Goal: Check status: Check status

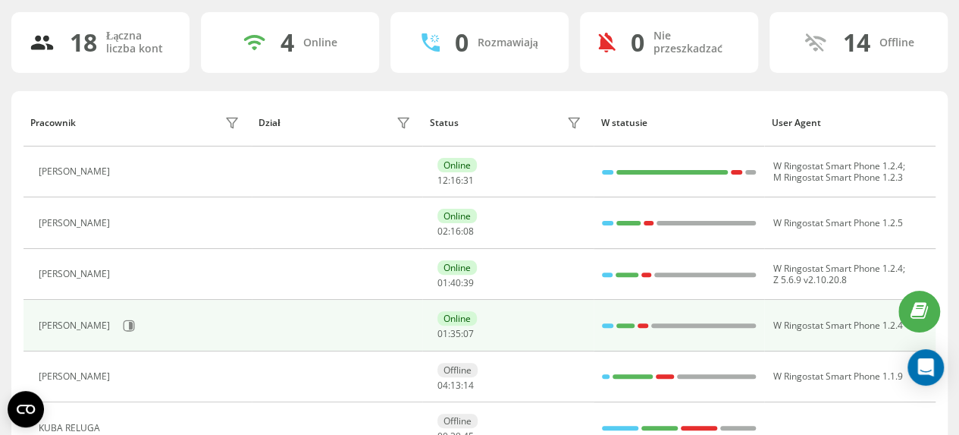
scroll to position [171, 0]
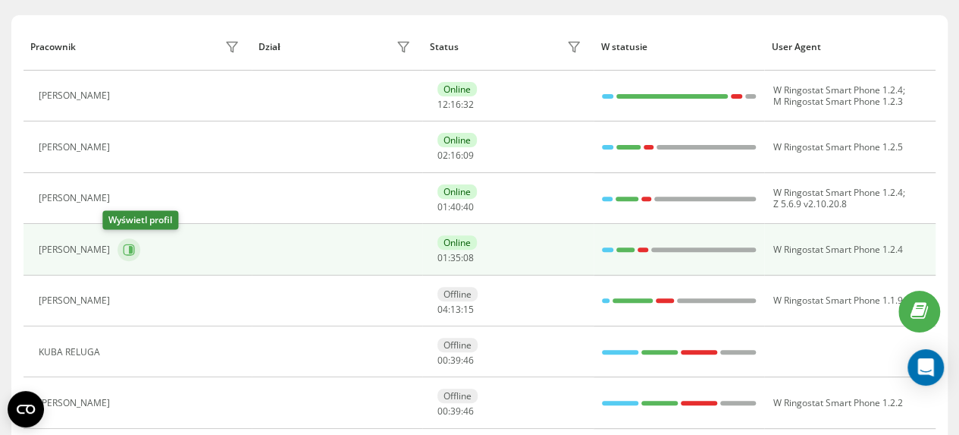
click at [129, 246] on icon at bounding box center [131, 250] width 4 height 8
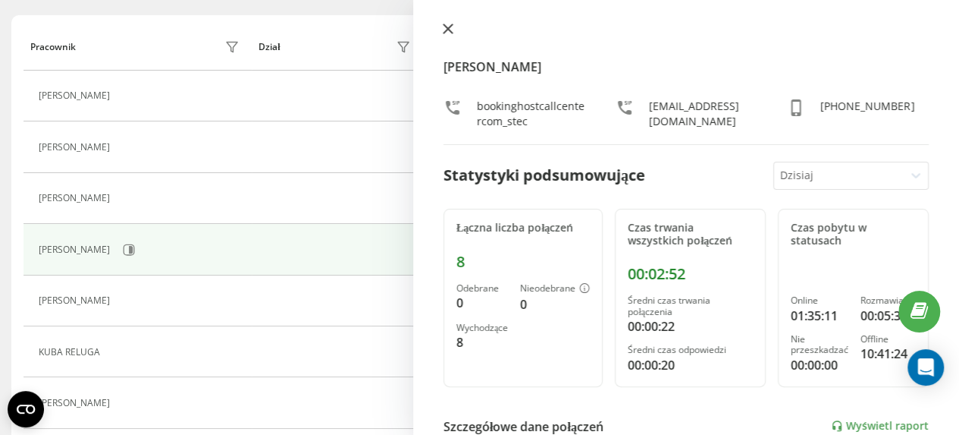
click at [451, 29] on icon at bounding box center [448, 29] width 11 height 11
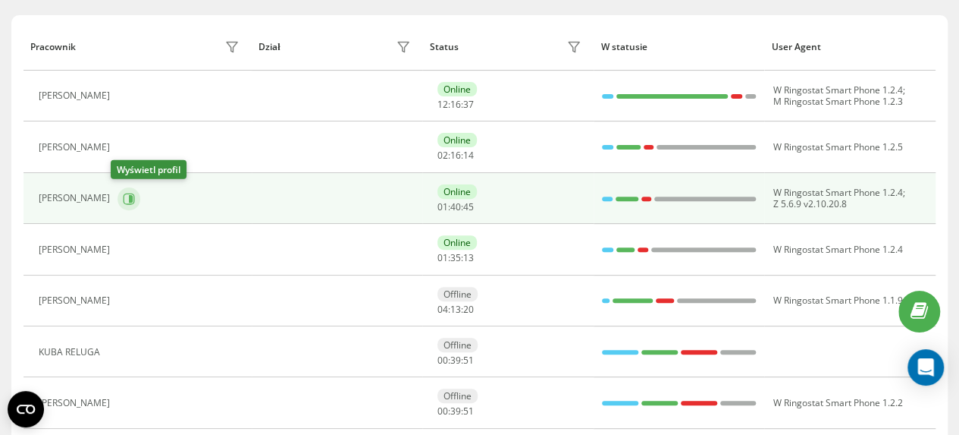
click at [128, 198] on button at bounding box center [129, 198] width 23 height 23
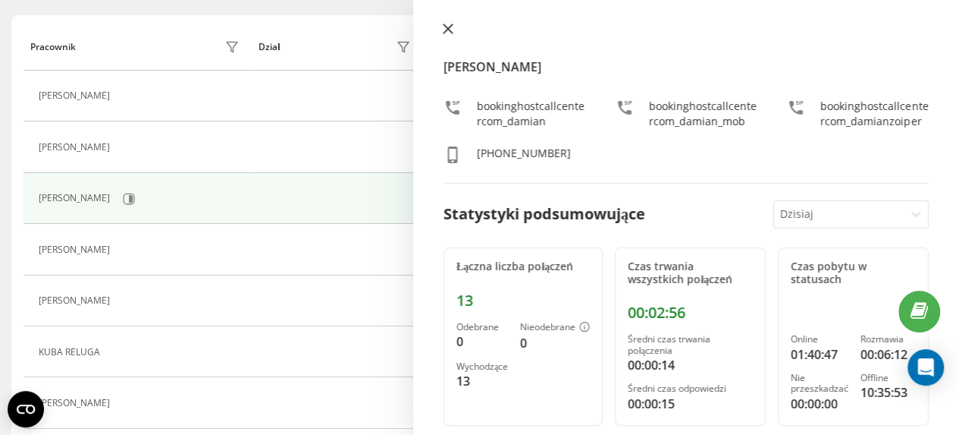
click at [448, 31] on icon at bounding box center [448, 29] width 11 height 11
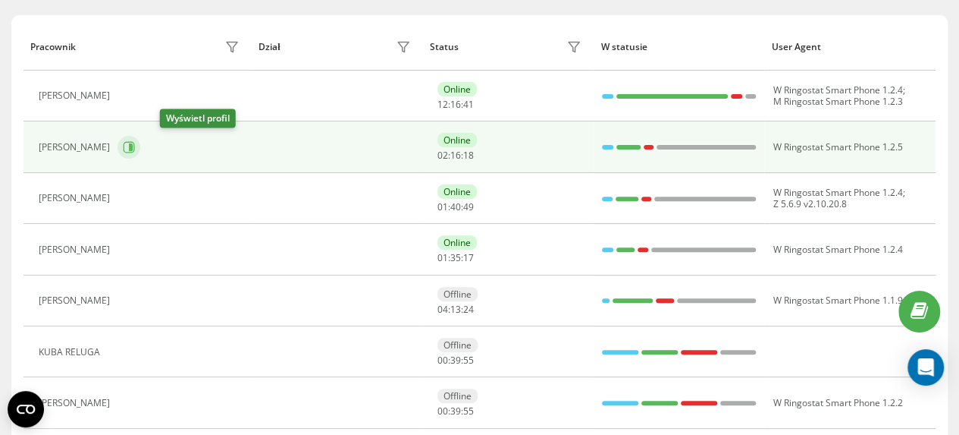
click at [135, 146] on icon at bounding box center [129, 147] width 12 height 12
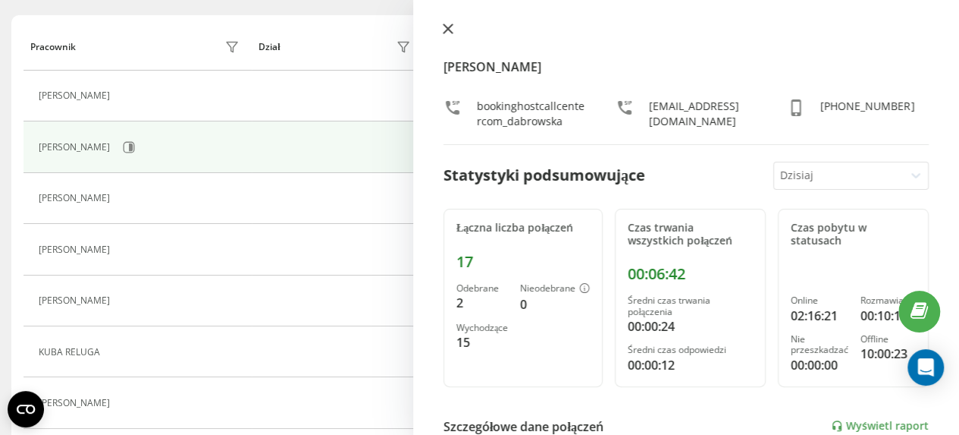
click at [447, 28] on icon at bounding box center [448, 28] width 9 height 9
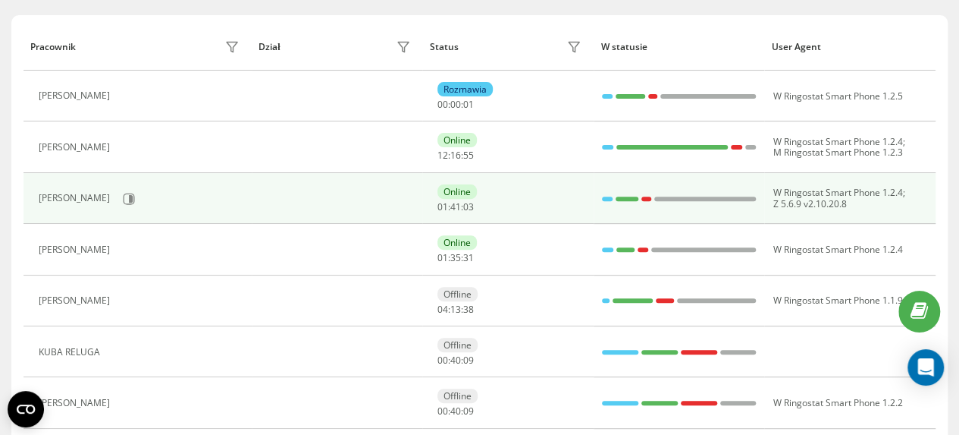
scroll to position [120, 0]
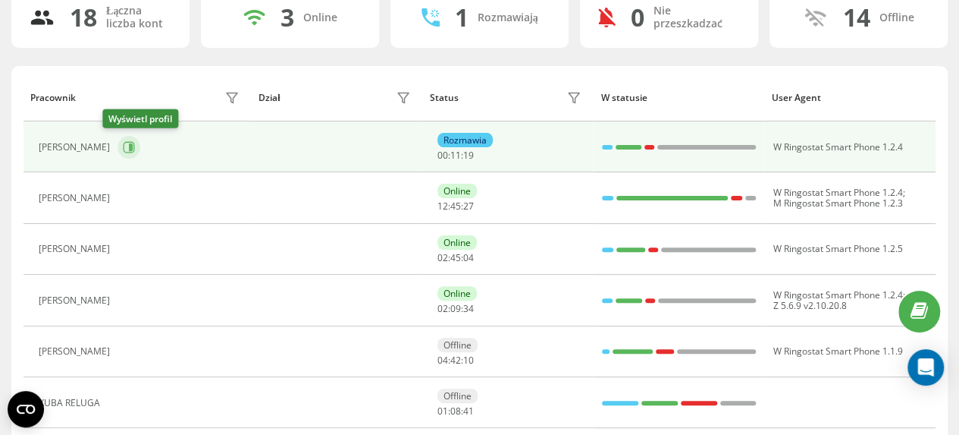
click at [123, 145] on icon at bounding box center [129, 147] width 12 height 12
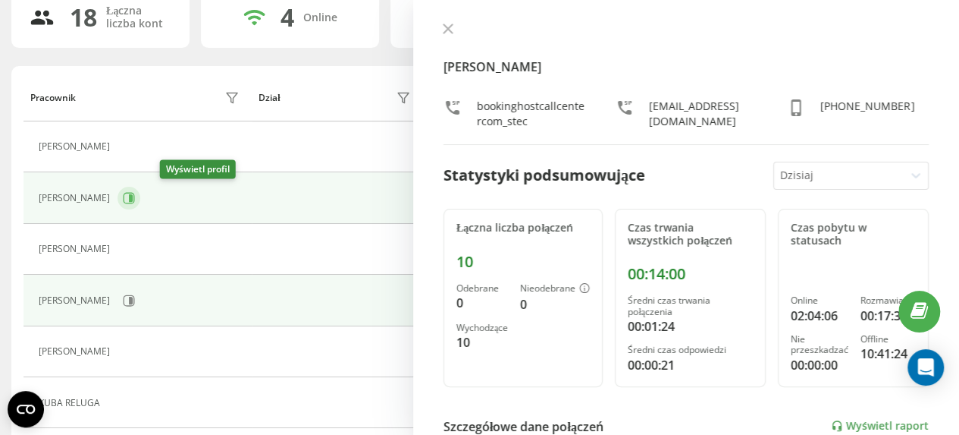
click at [133, 197] on icon at bounding box center [131, 198] width 4 height 8
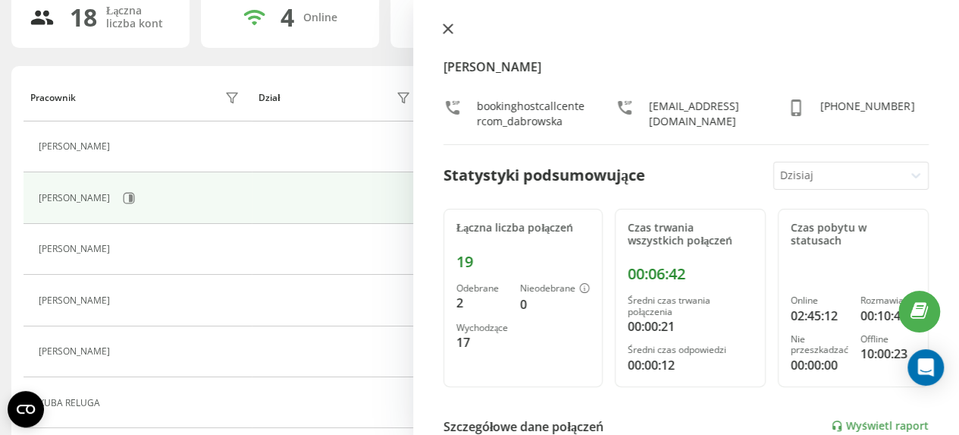
click at [449, 32] on icon at bounding box center [448, 29] width 11 height 11
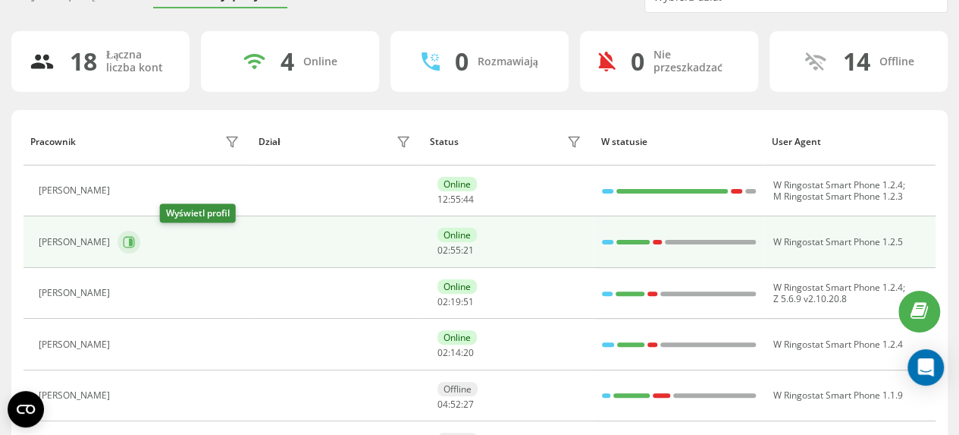
click at [133, 243] on icon at bounding box center [131, 242] width 4 height 8
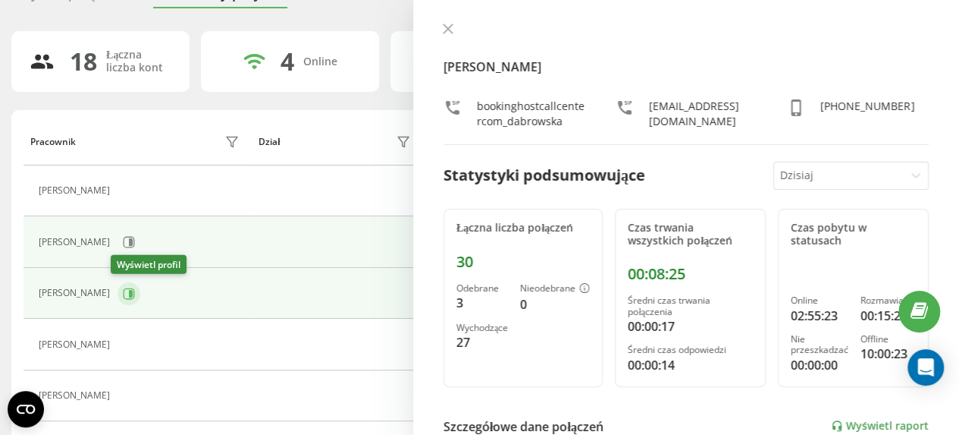
click at [123, 292] on icon at bounding box center [129, 293] width 12 height 12
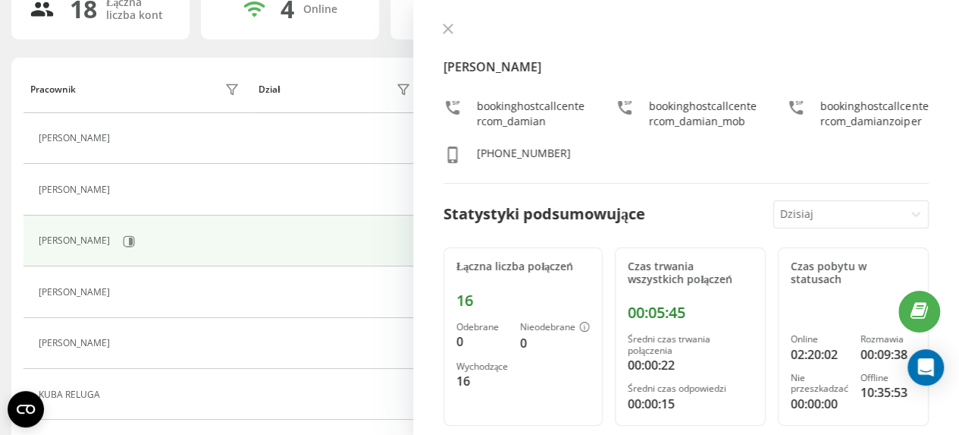
scroll to position [152, 0]
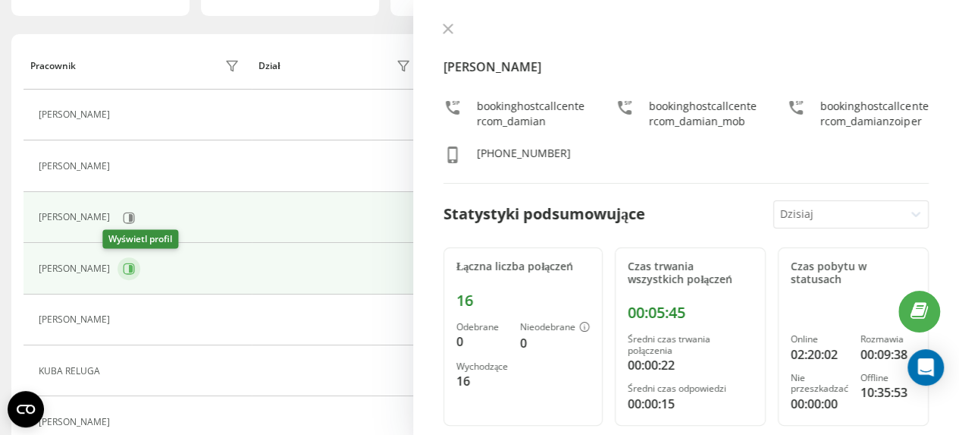
click at [129, 269] on icon at bounding box center [131, 269] width 4 height 8
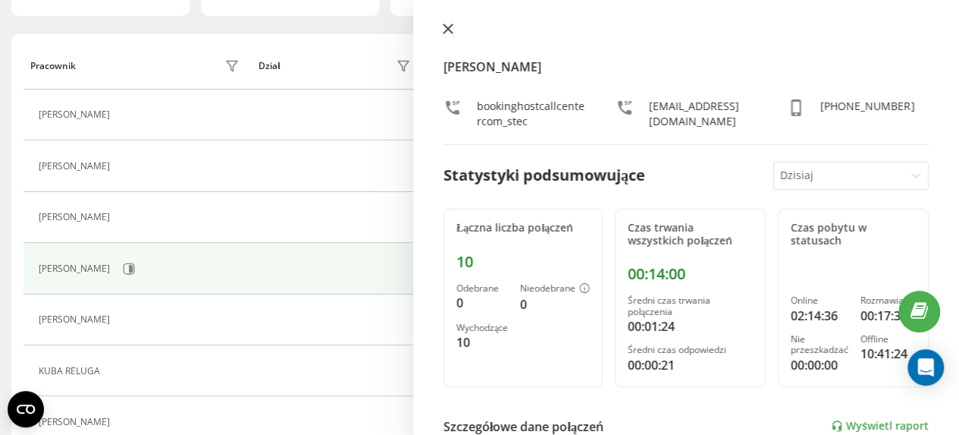
click at [448, 30] on icon at bounding box center [448, 28] width 9 height 9
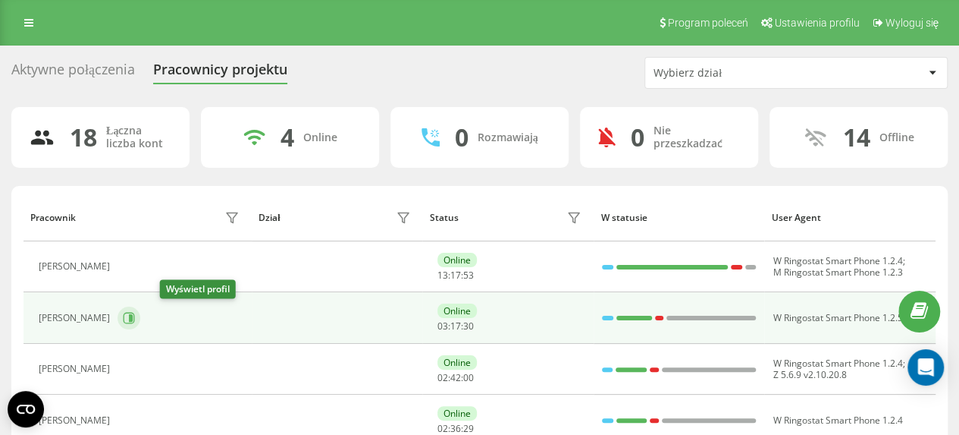
click at [133, 319] on icon at bounding box center [131, 318] width 4 height 8
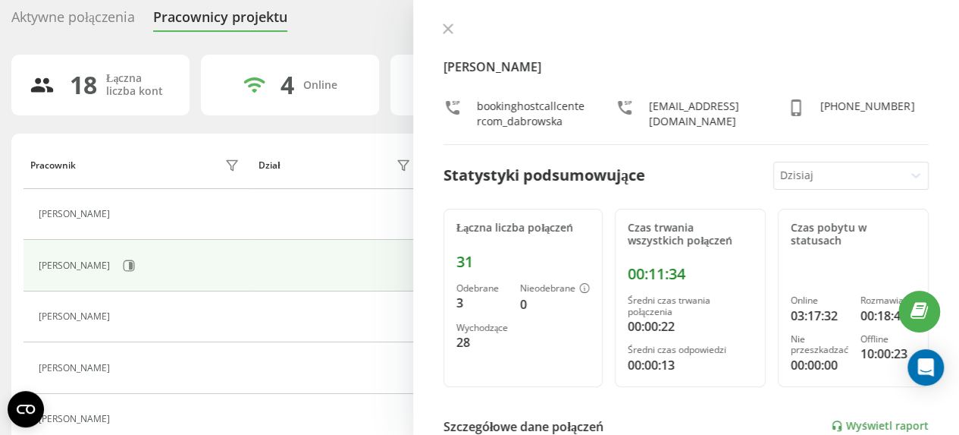
scroll to position [76, 0]
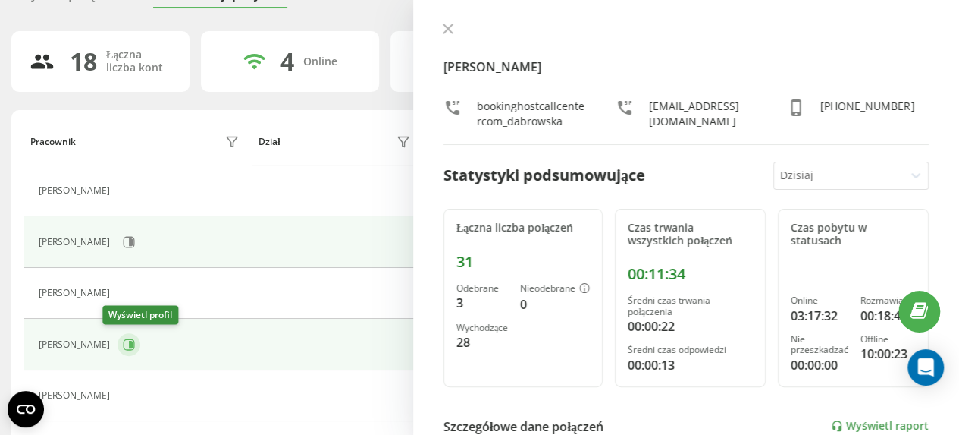
click at [129, 342] on icon at bounding box center [131, 345] width 4 height 8
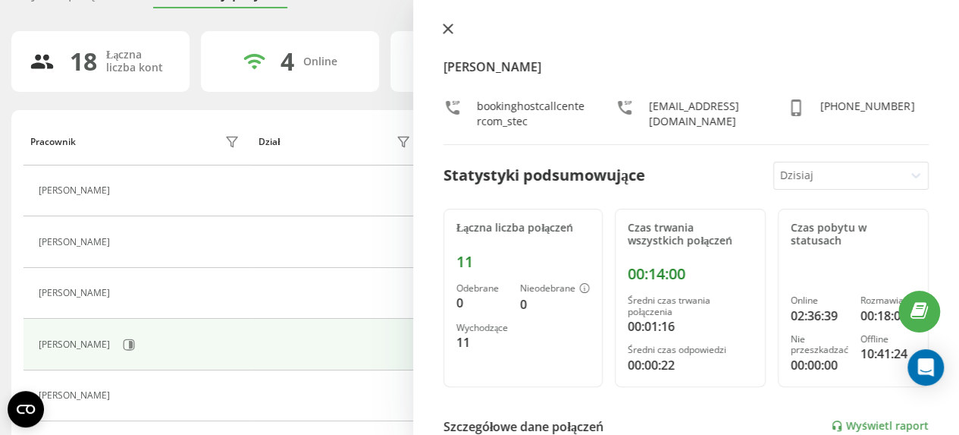
click at [450, 30] on icon at bounding box center [448, 28] width 9 height 9
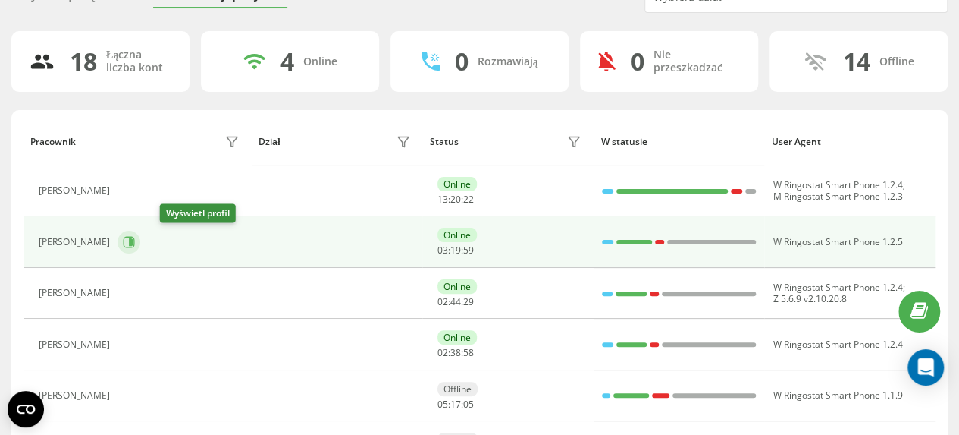
click at [135, 242] on icon at bounding box center [129, 242] width 12 height 12
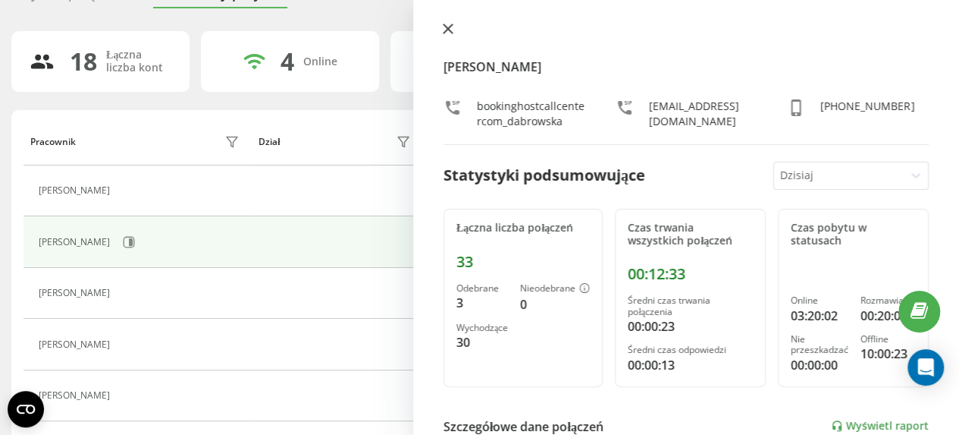
click at [443, 28] on icon at bounding box center [448, 29] width 11 height 11
